Goal: Task Accomplishment & Management: Manage account settings

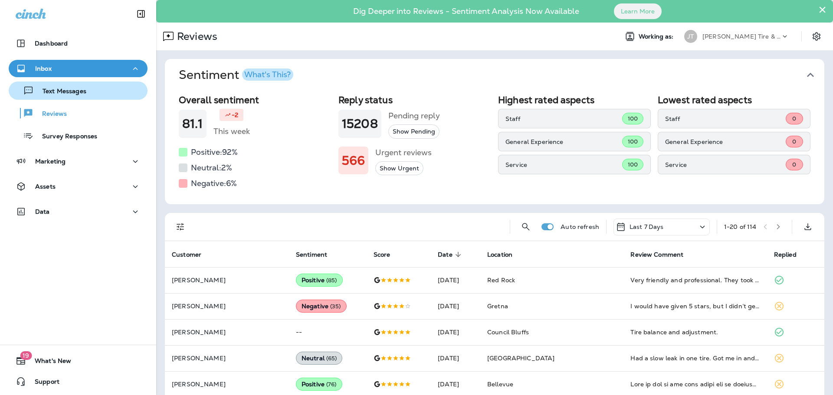
click at [63, 96] on div "Text Messages" at bounding box center [49, 90] width 74 height 13
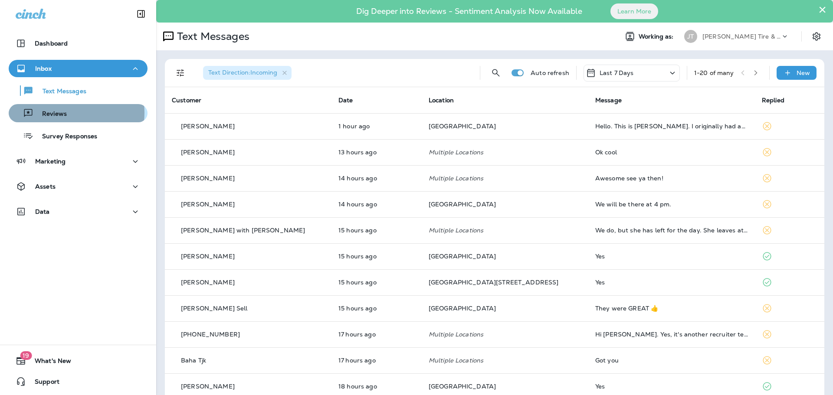
click at [70, 113] on div "Reviews" at bounding box center [78, 113] width 132 height 13
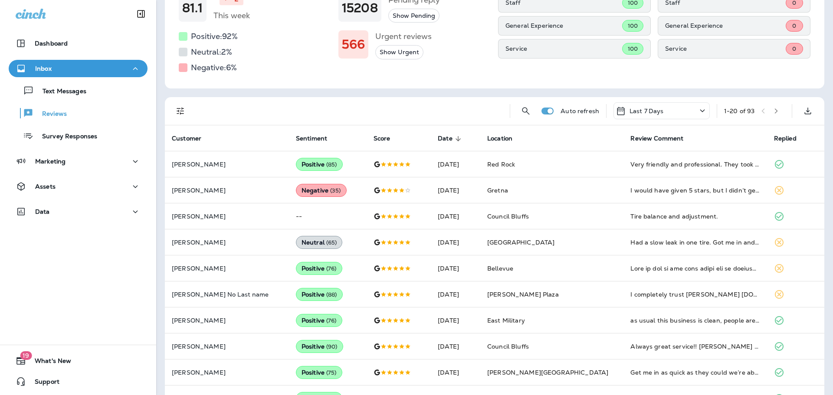
scroll to position [174, 0]
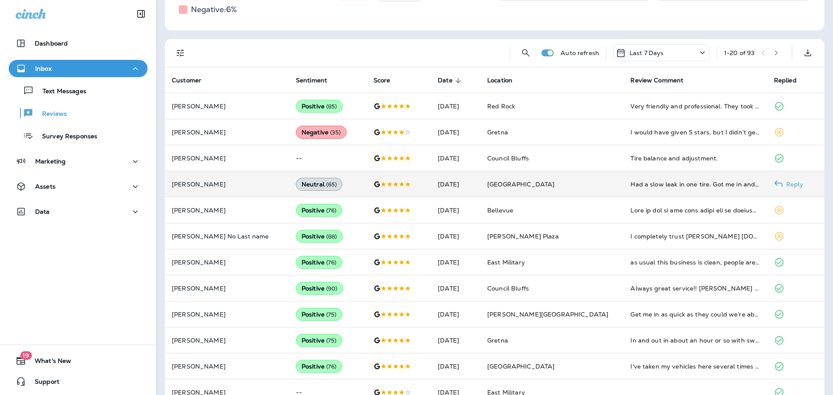
click at [675, 189] on td "Had a slow leak in one tire. Got me in and out in about 45 min." at bounding box center [695, 184] width 143 height 26
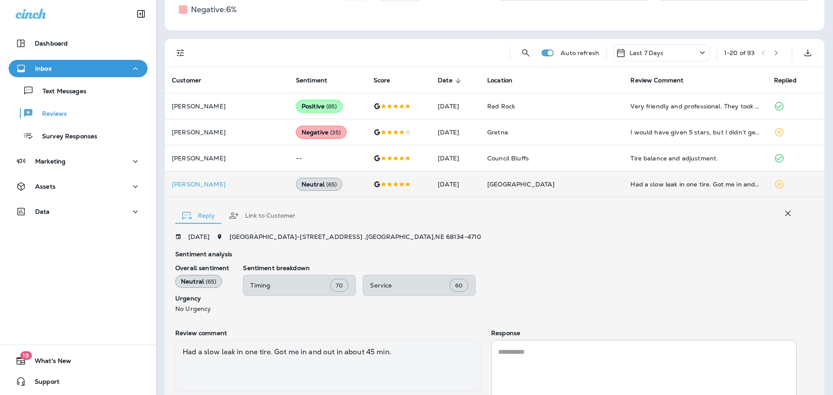
scroll to position [240, 0]
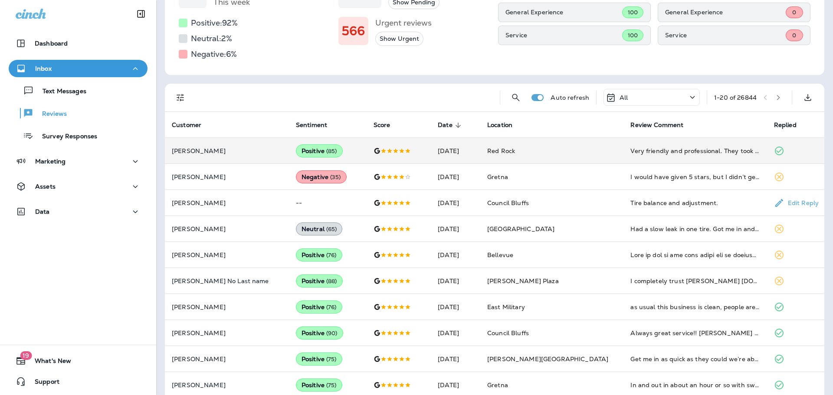
scroll to position [54, 0]
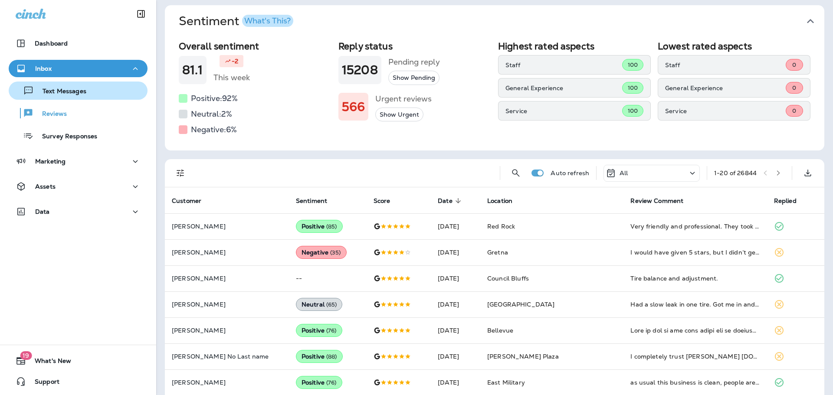
click at [69, 89] on p "Text Messages" at bounding box center [60, 92] width 53 height 8
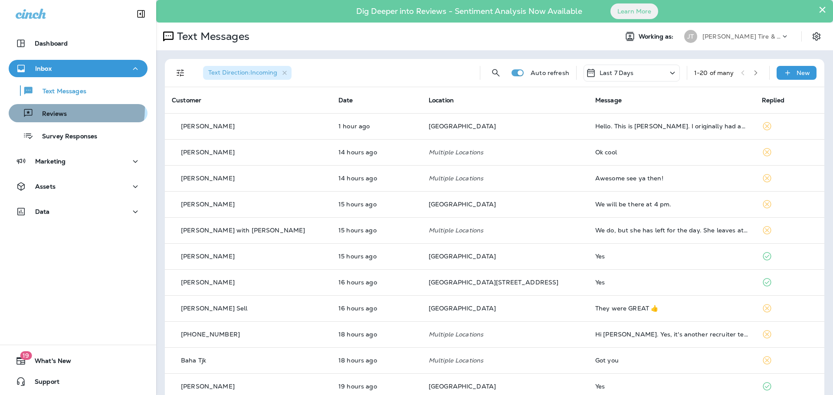
click at [63, 108] on div "Reviews" at bounding box center [39, 113] width 55 height 13
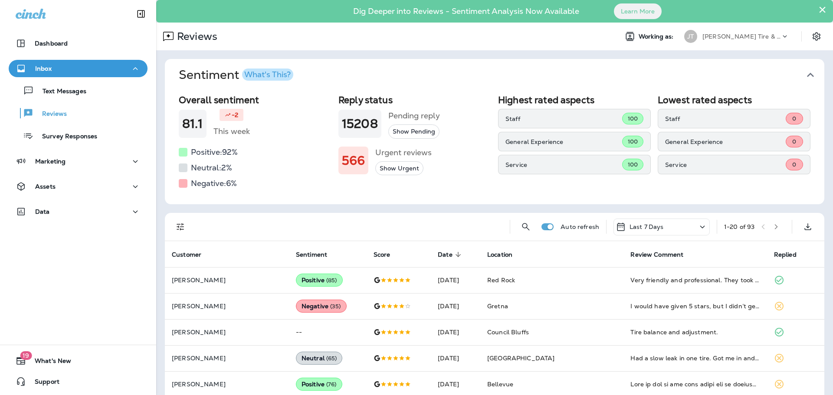
click at [759, 151] on div "General Experience 0" at bounding box center [734, 142] width 153 height 20
click at [740, 167] on p "Service" at bounding box center [725, 164] width 121 height 7
click at [69, 95] on p "Text Messages" at bounding box center [60, 92] width 53 height 8
